Goal: Register for event/course

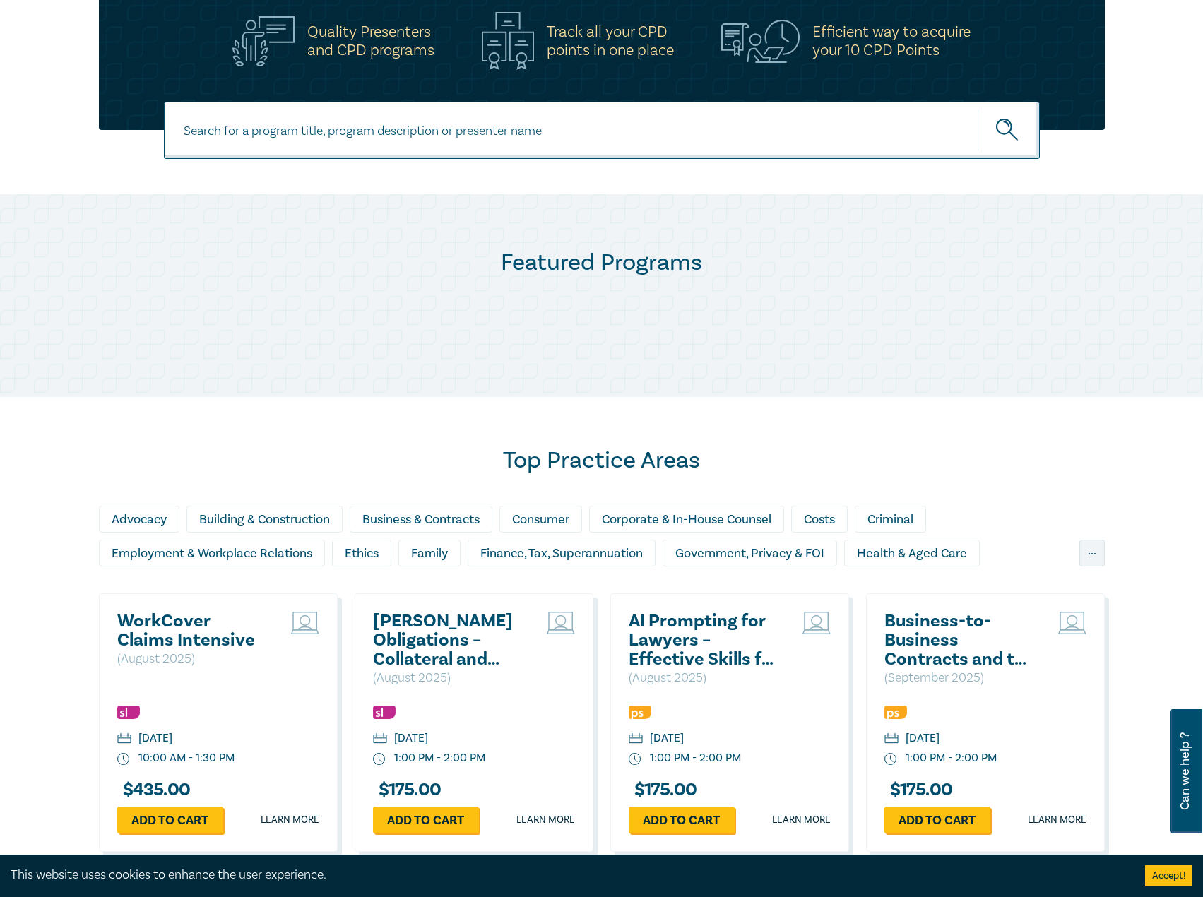
scroll to position [706, 0]
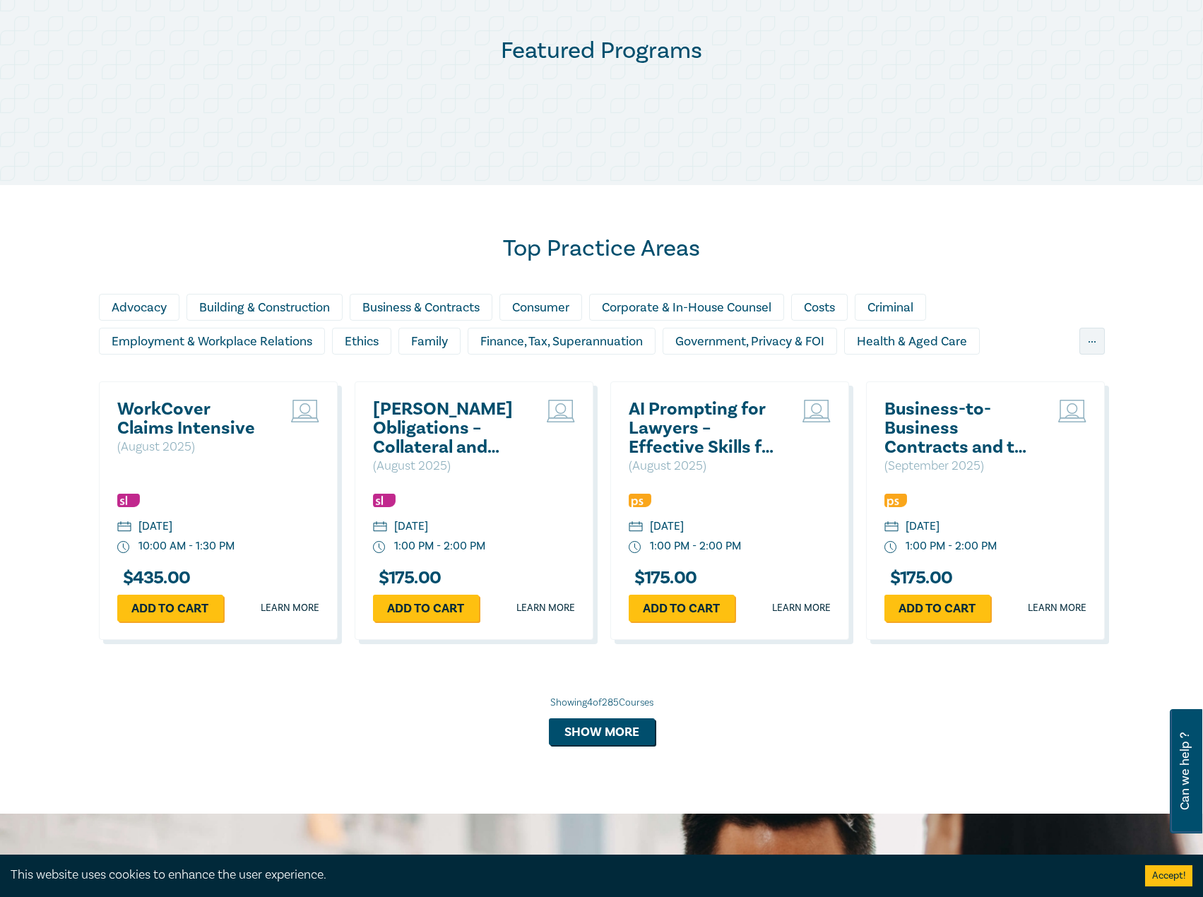
click at [137, 399] on div "WorkCover Claims Intensive ( [DATE] ) [DATE] 10:00 AM - 1:30 PM $ 435.00 Add to…" at bounding box center [218, 510] width 239 height 259
click at [170, 404] on h2 "WorkCover Claims Intensive" at bounding box center [193, 419] width 152 height 38
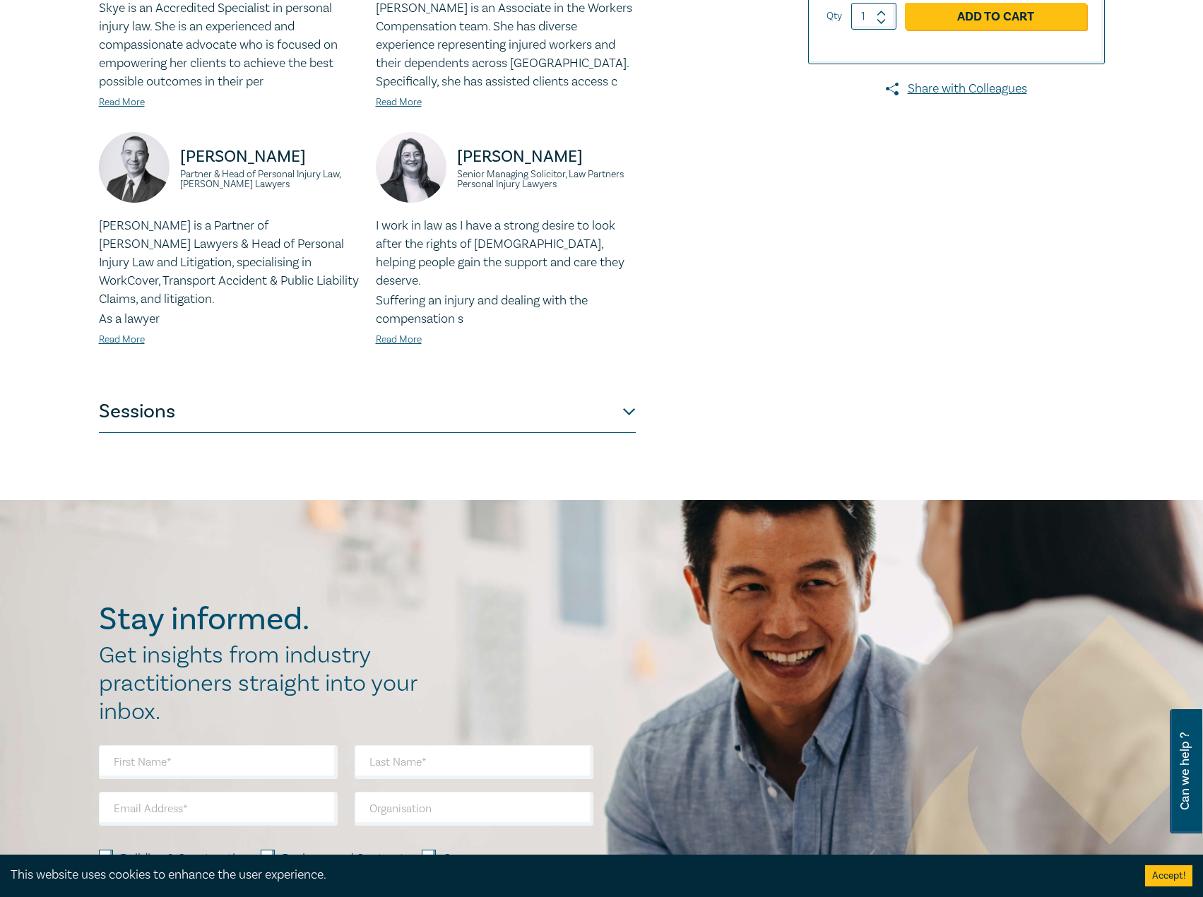
scroll to position [706, 0]
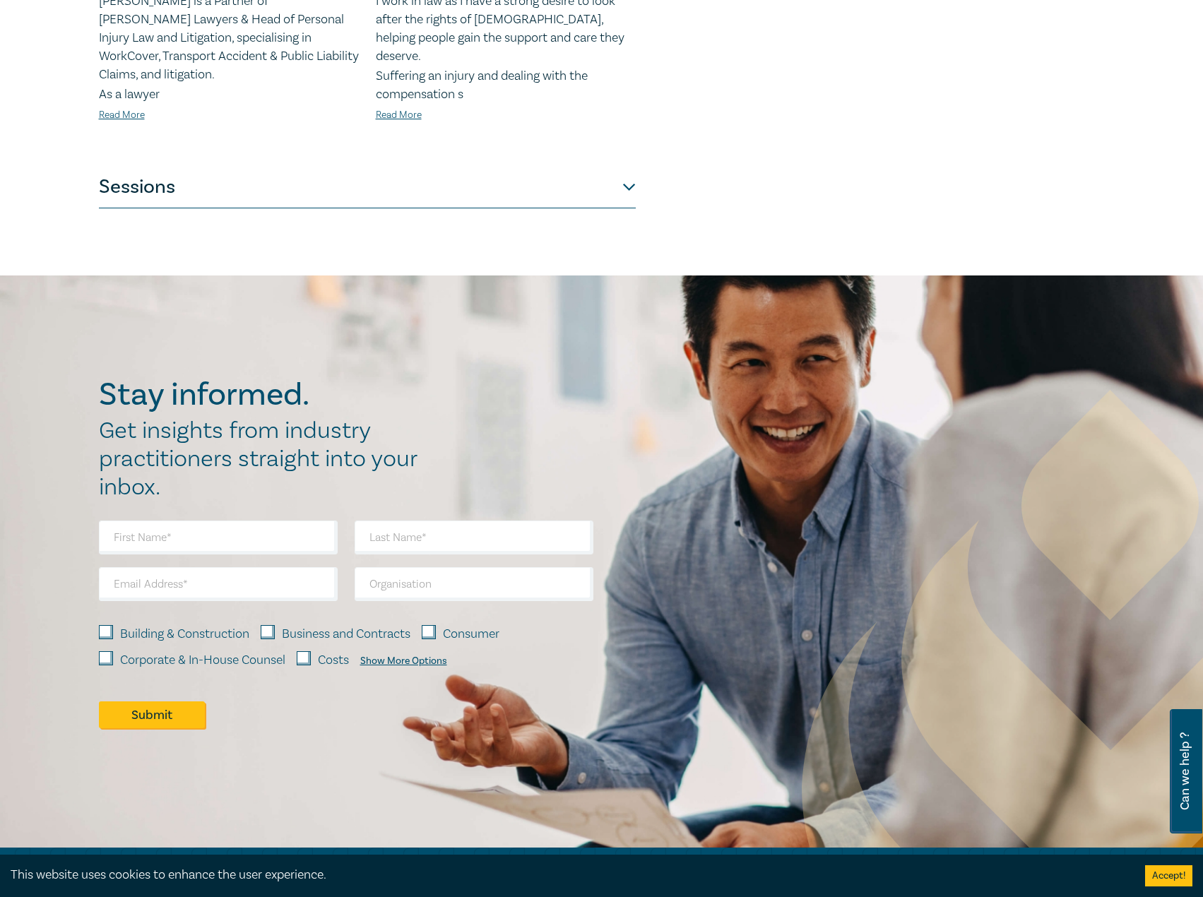
click at [396, 175] on button "Sessions" at bounding box center [367, 187] width 537 height 42
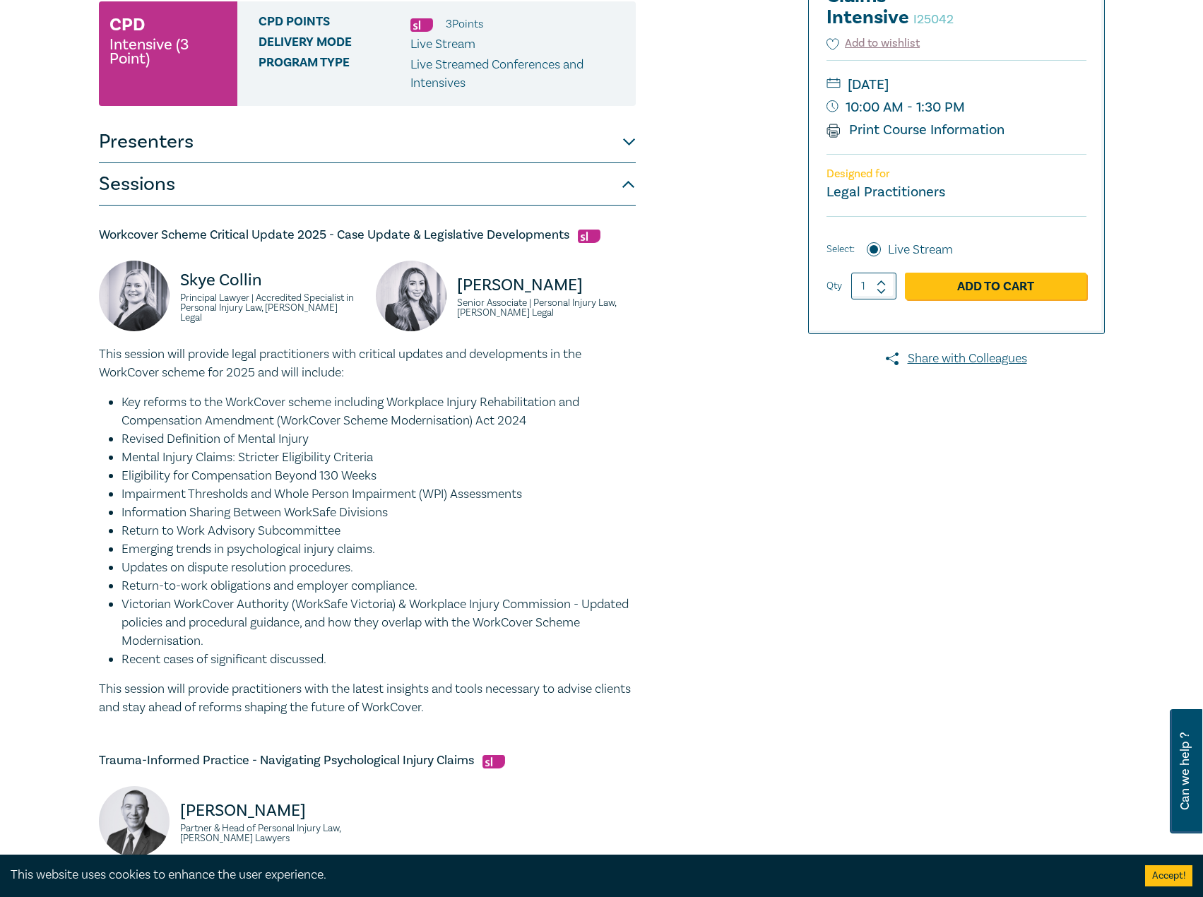
scroll to position [0, 0]
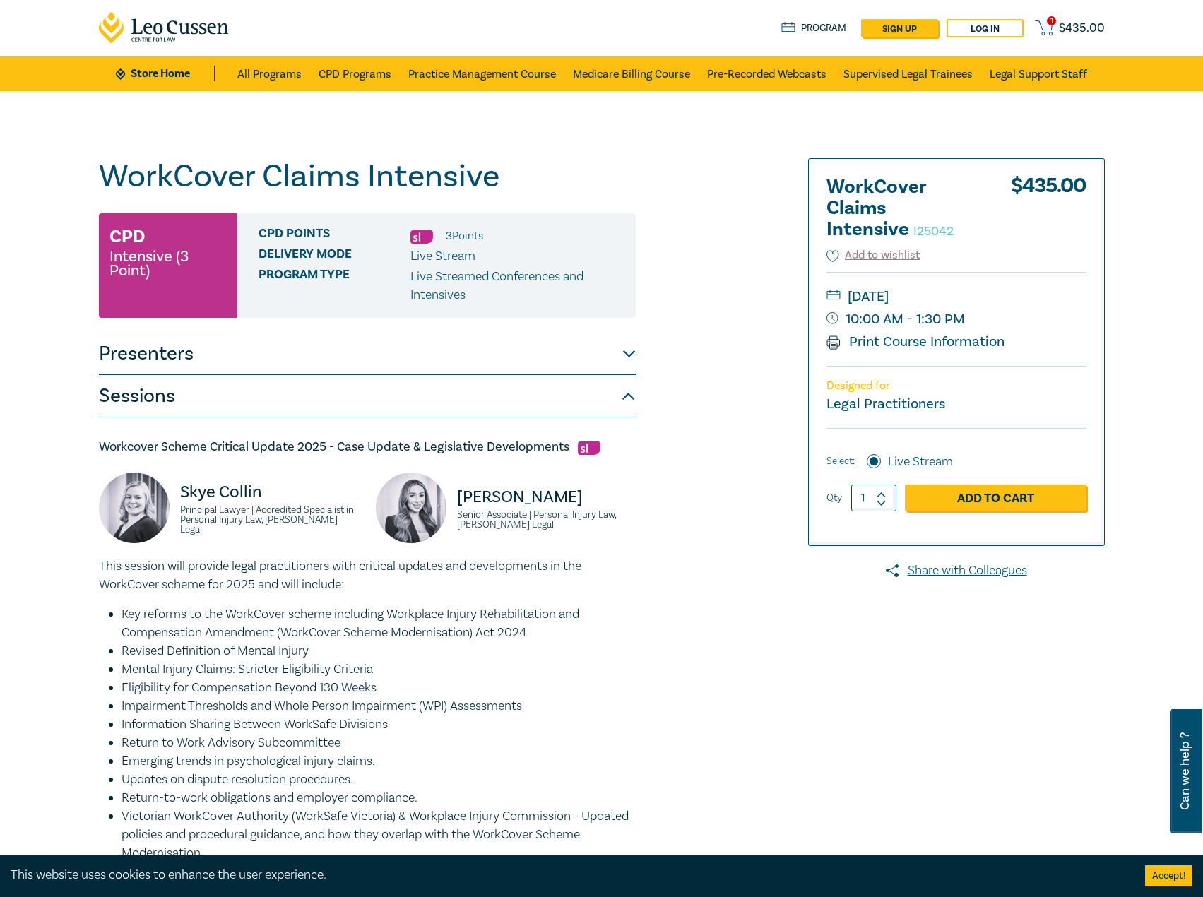
click at [177, 71] on link "Store Home" at bounding box center [165, 74] width 98 height 16
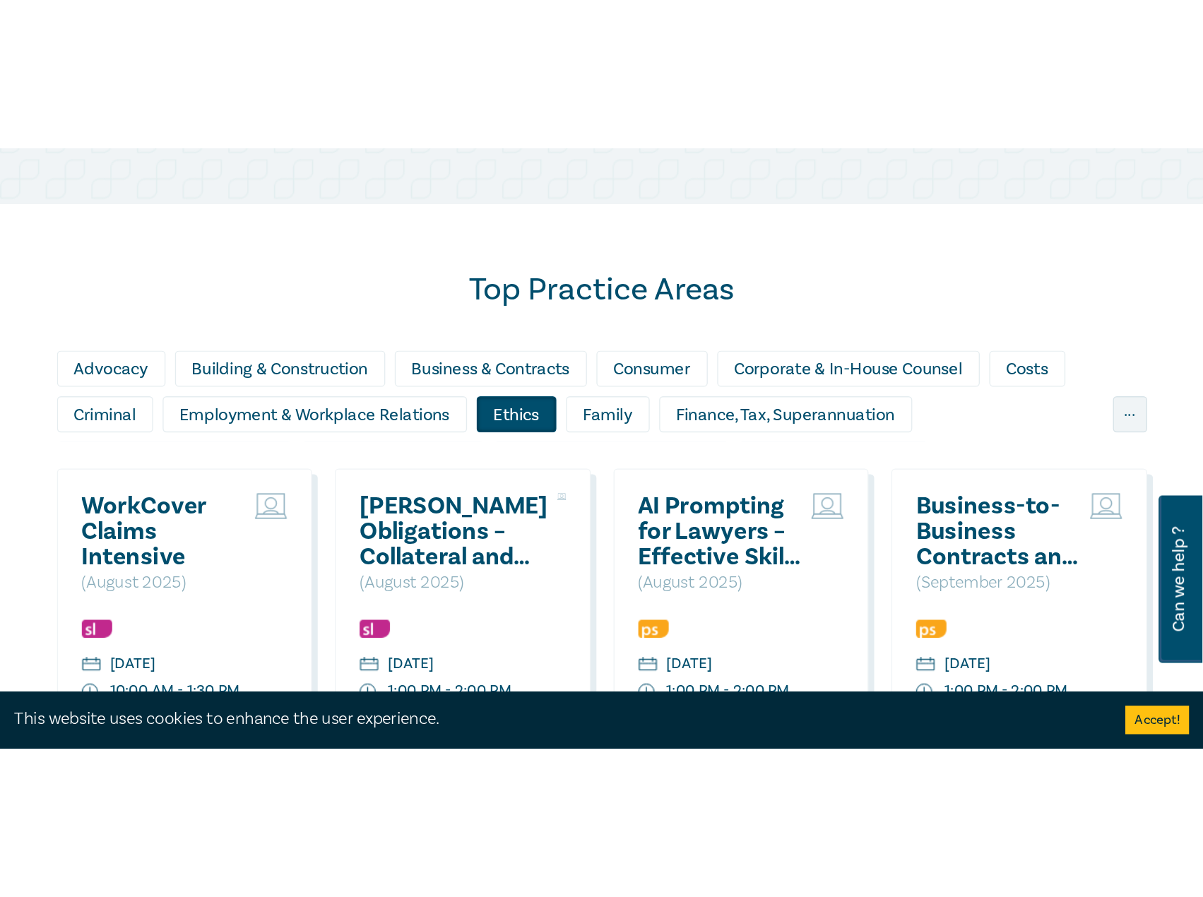
scroll to position [918, 0]
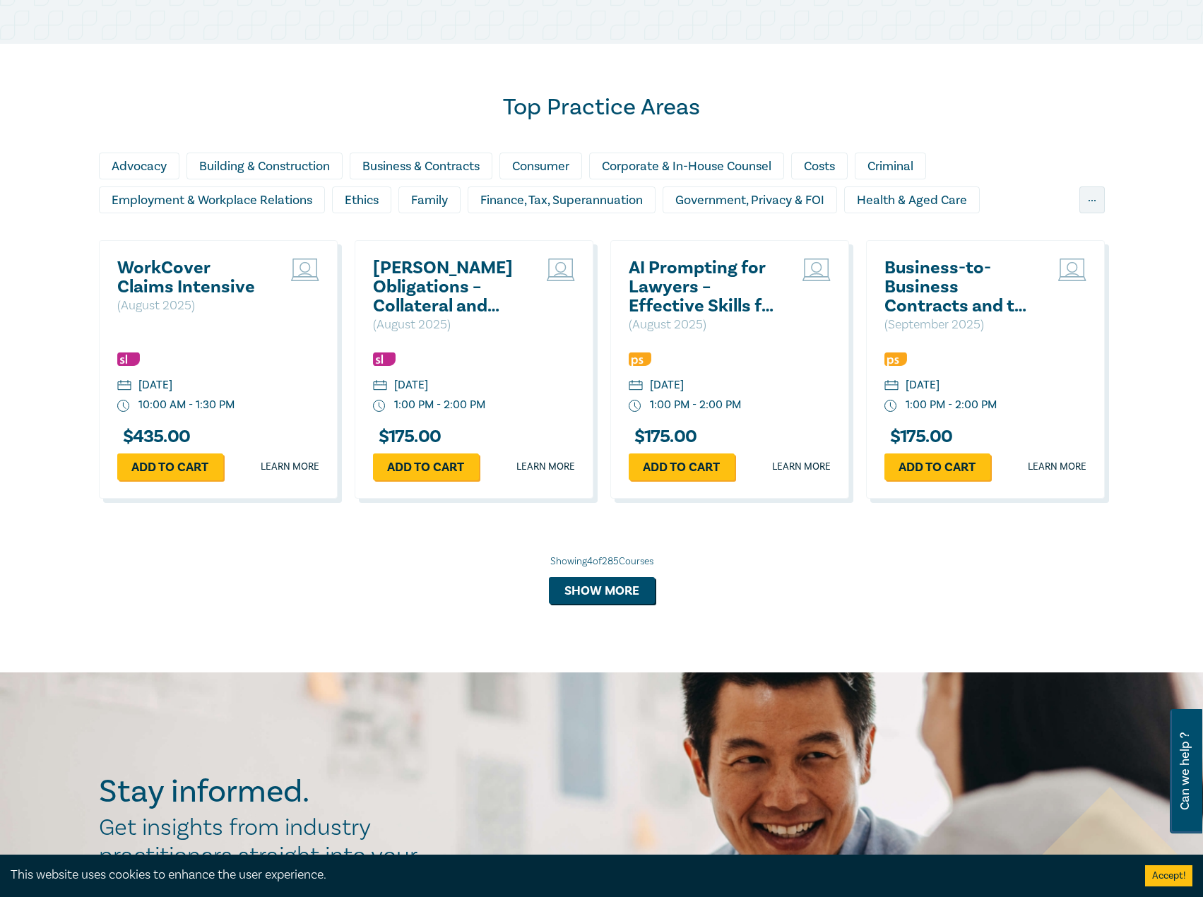
click at [160, 287] on h2 "WorkCover Claims Intensive" at bounding box center [193, 278] width 152 height 38
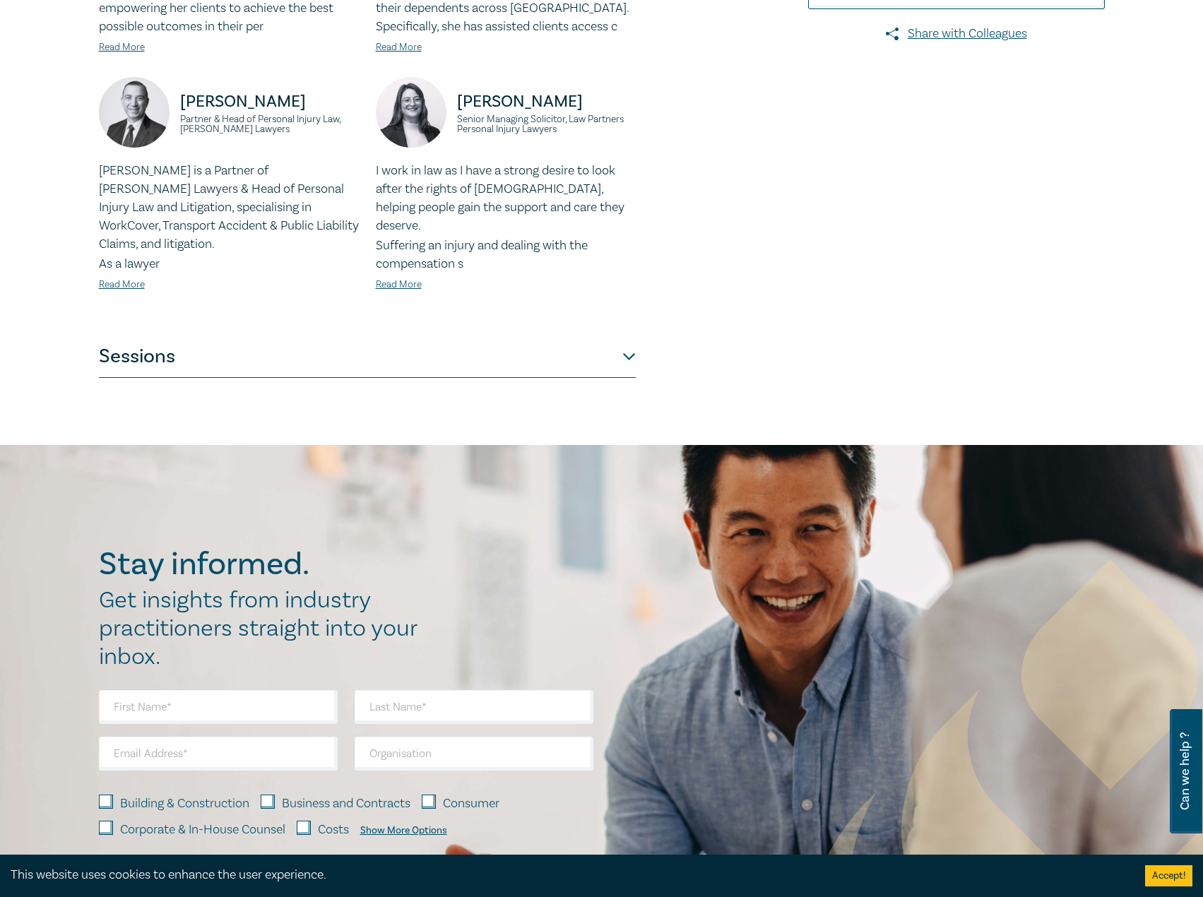
scroll to position [565, 0]
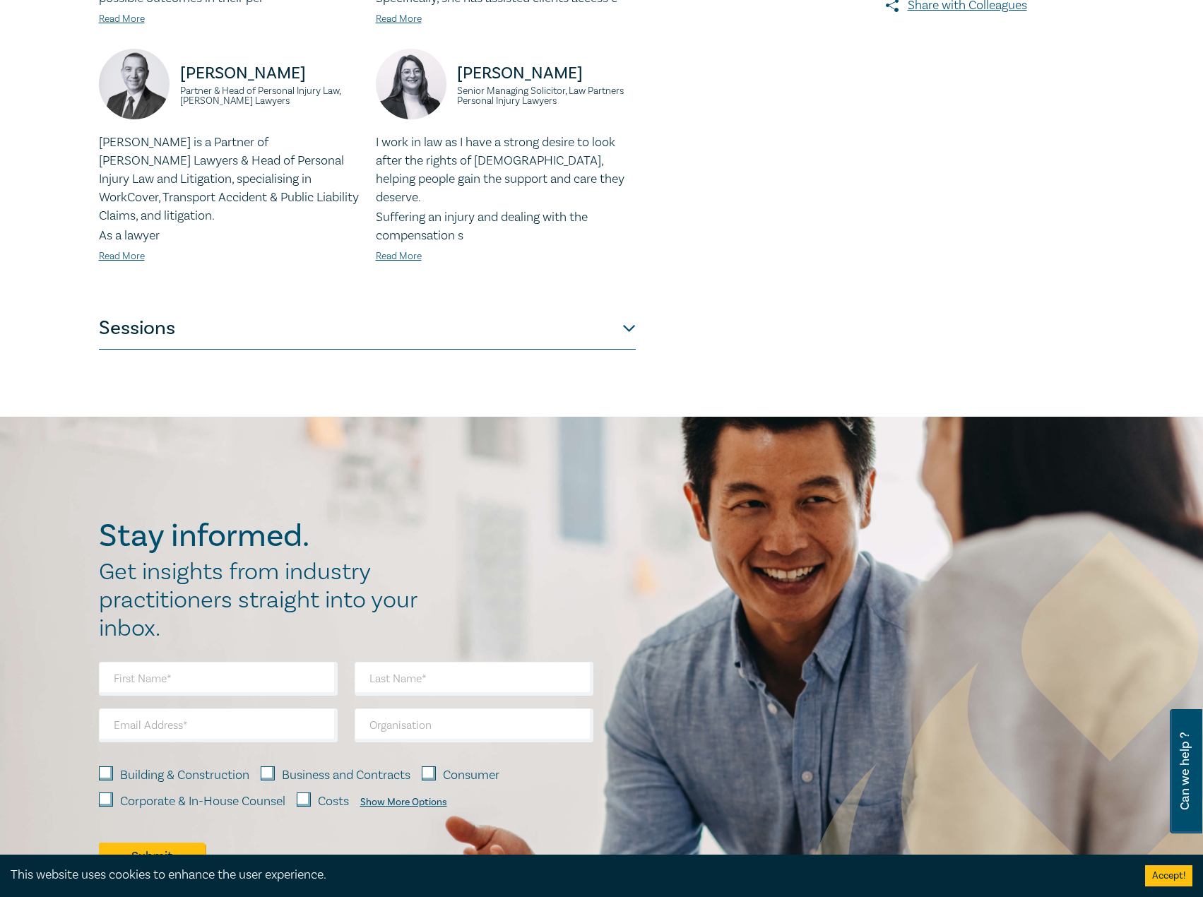
click at [442, 323] on button "Sessions" at bounding box center [367, 328] width 537 height 42
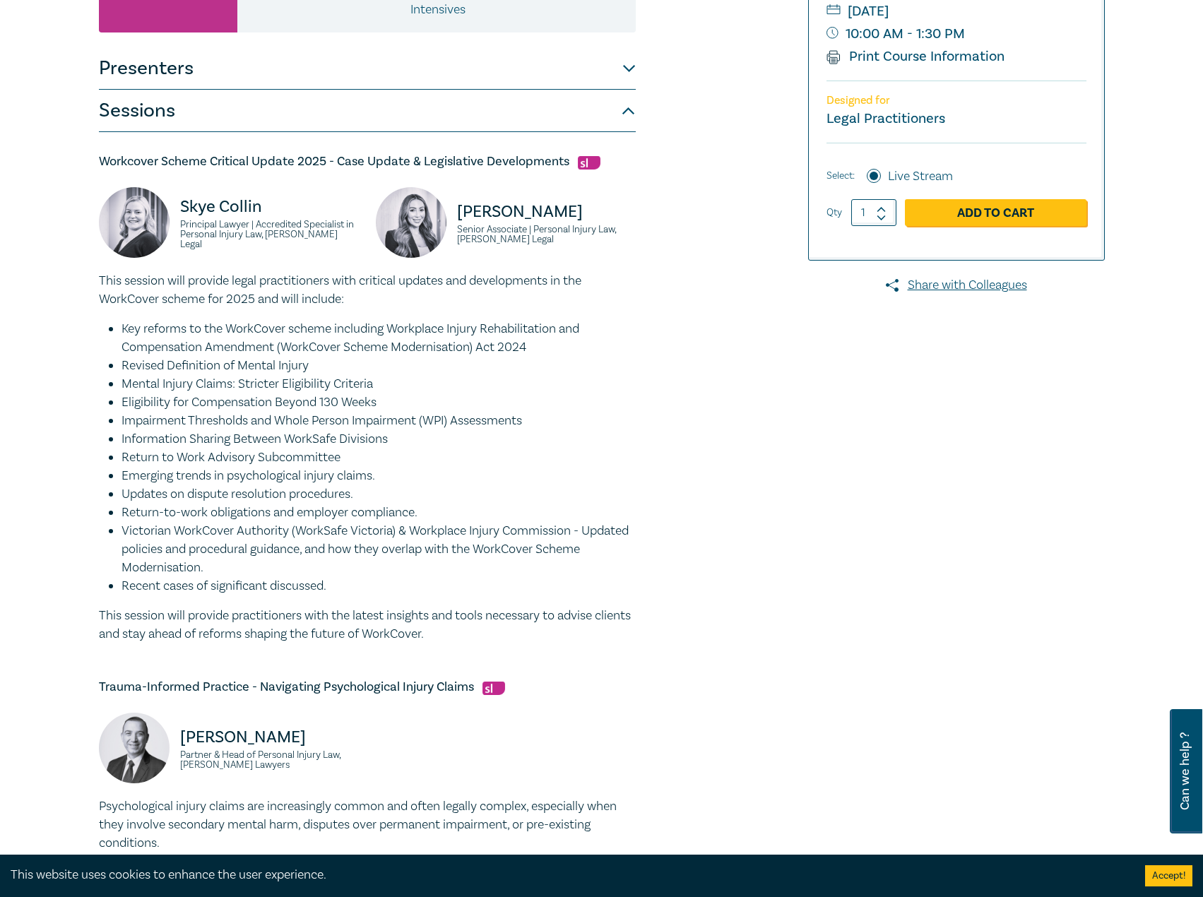
scroll to position [283, 0]
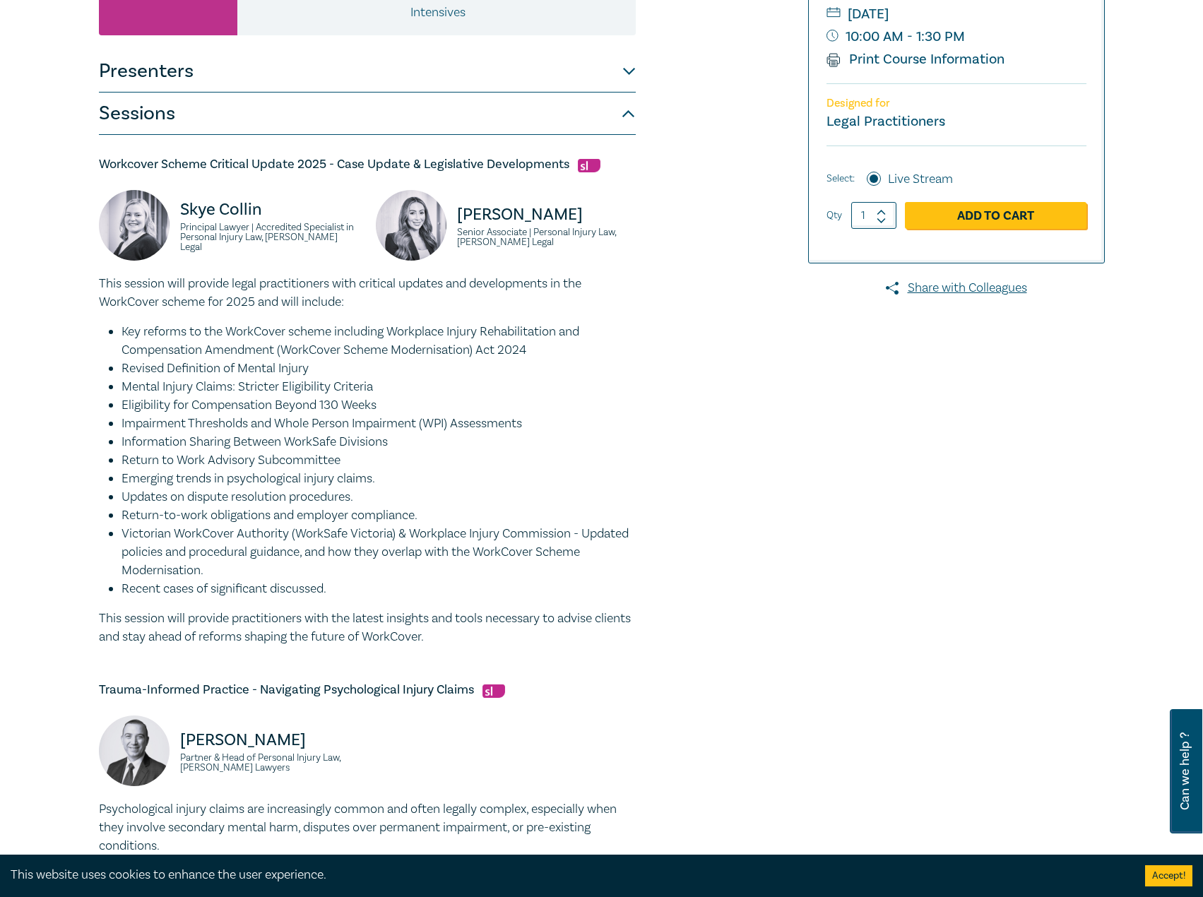
click at [442, 503] on li "Updates on dispute resolution procedures." at bounding box center [379, 497] width 514 height 18
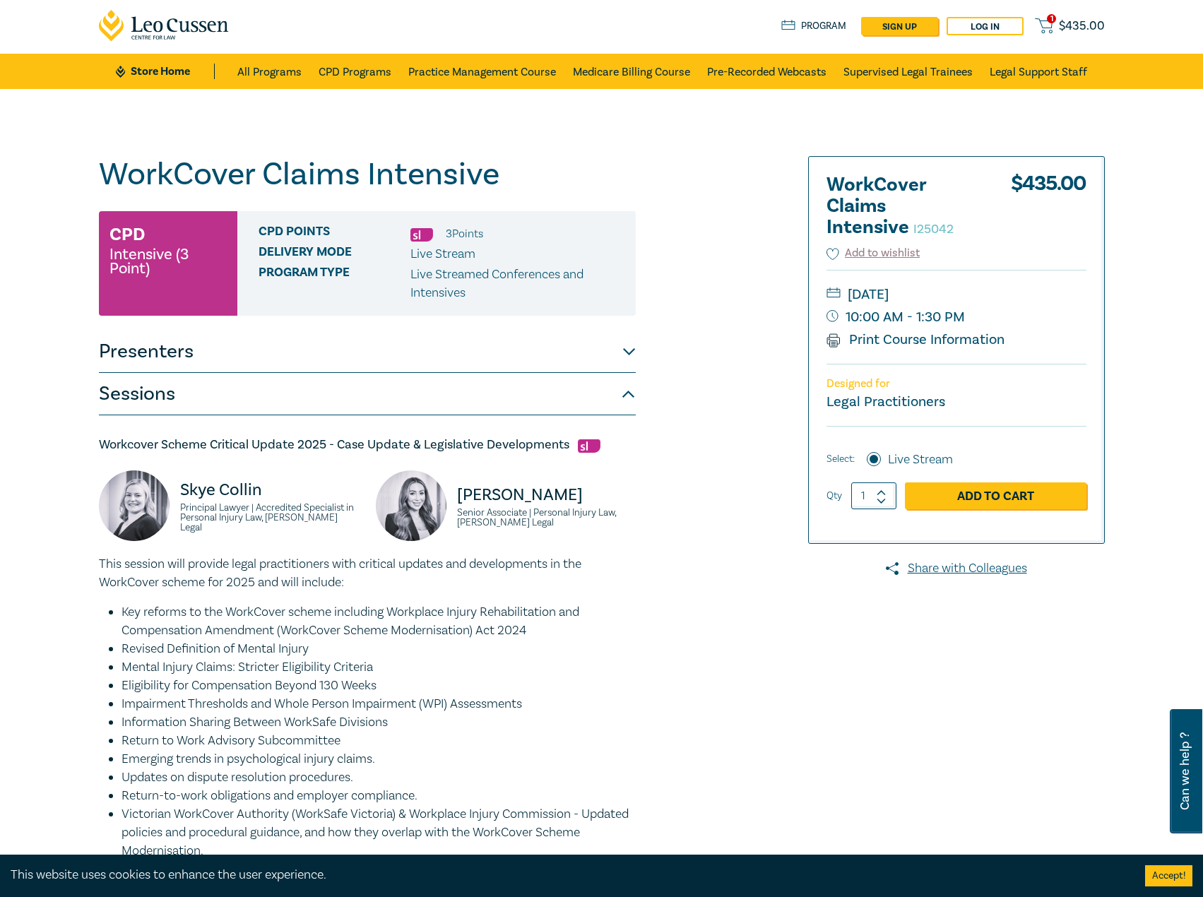
scroll to position [0, 0]
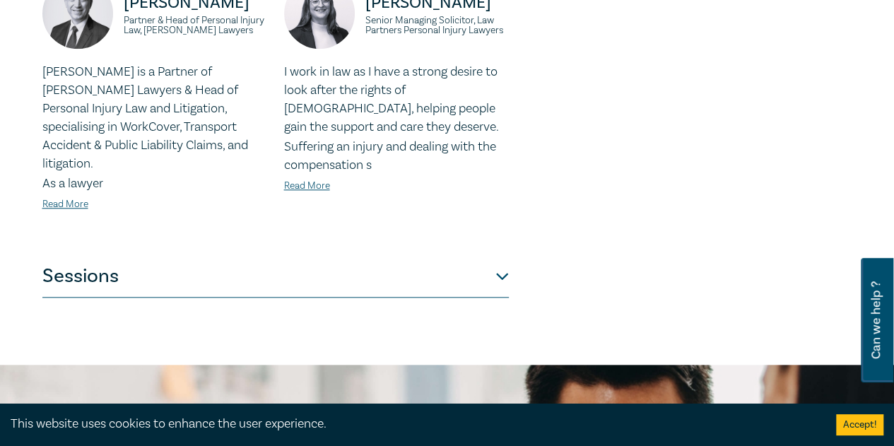
scroll to position [565, 0]
